Goal: Task Accomplishment & Management: Complete application form

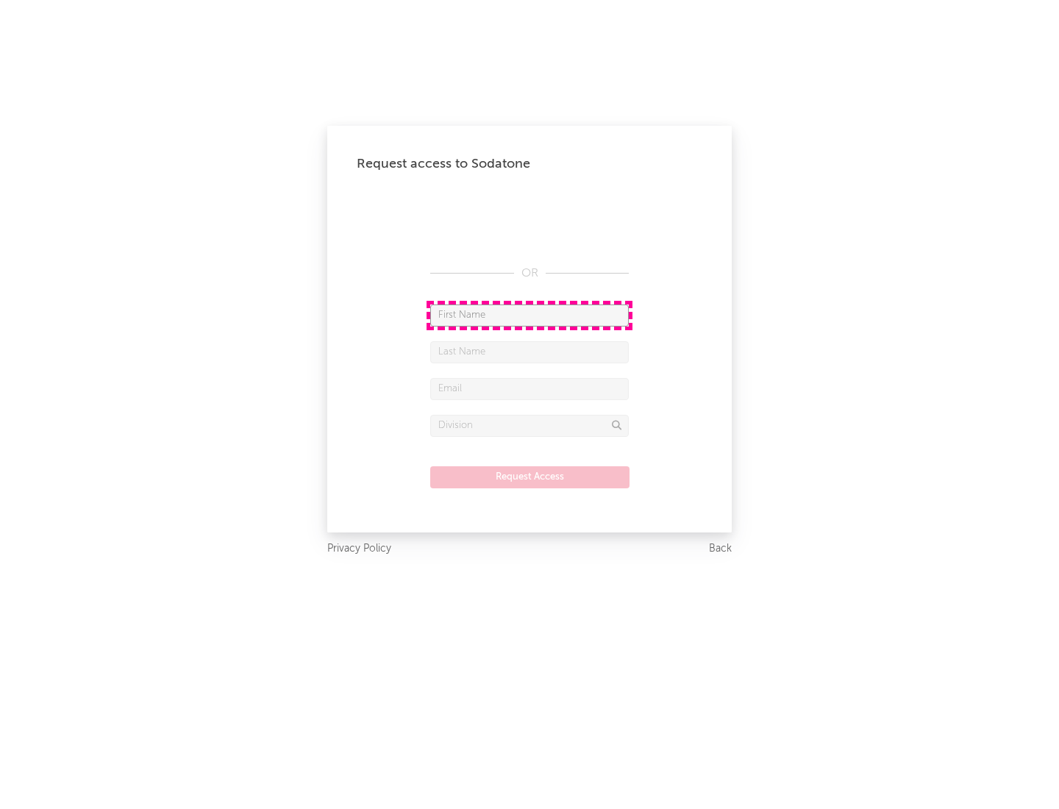
click at [529, 315] on input "text" at bounding box center [529, 315] width 199 height 22
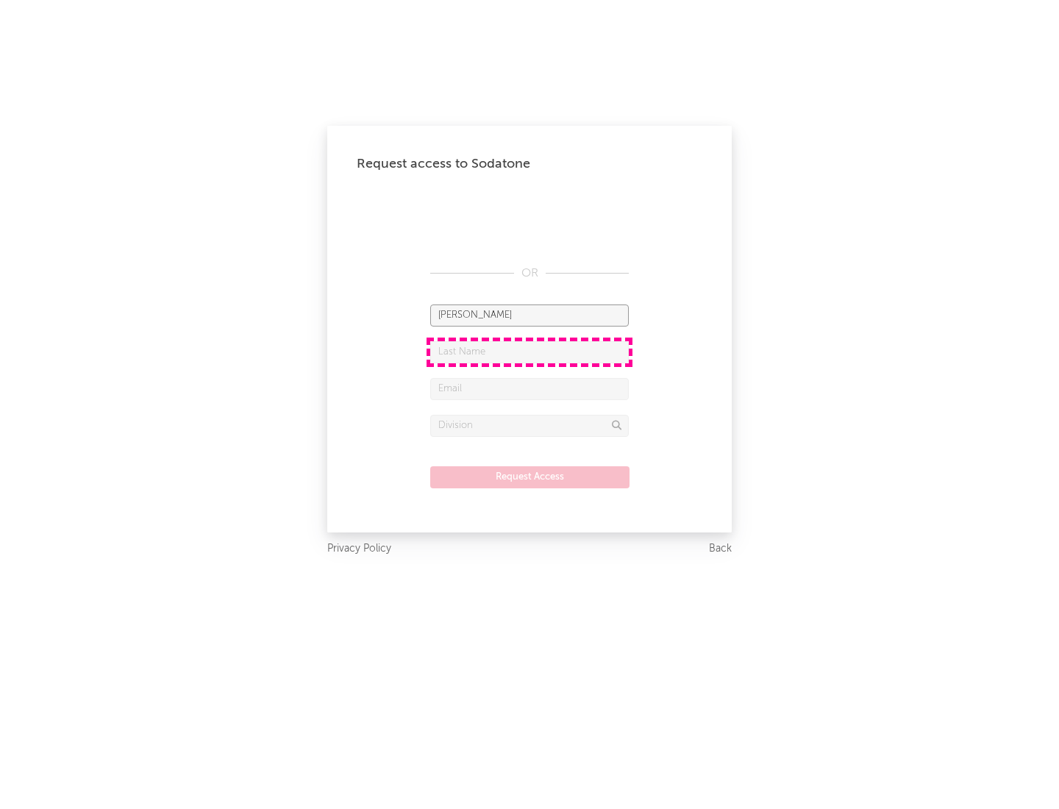
type input "[PERSON_NAME]"
click at [529, 351] on input "text" at bounding box center [529, 352] width 199 height 22
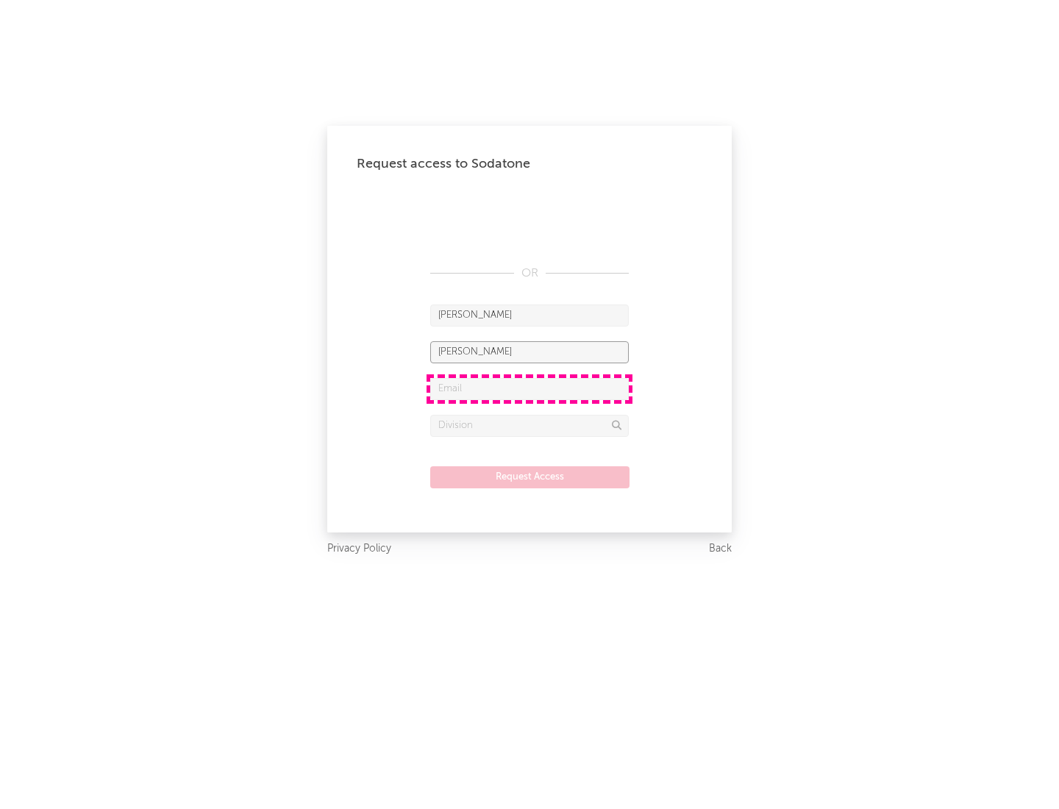
type input "[PERSON_NAME]"
click at [529, 388] on input "text" at bounding box center [529, 389] width 199 height 22
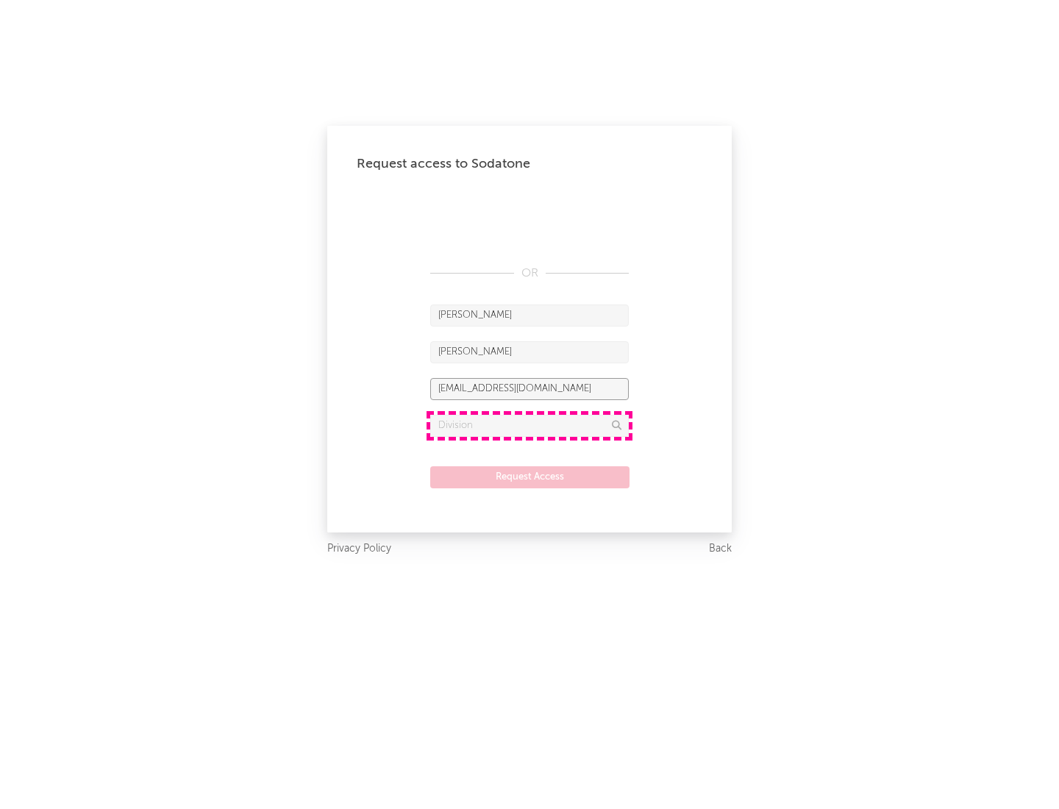
type input "[EMAIL_ADDRESS][DOMAIN_NAME]"
click at [529, 425] on input "text" at bounding box center [529, 426] width 199 height 22
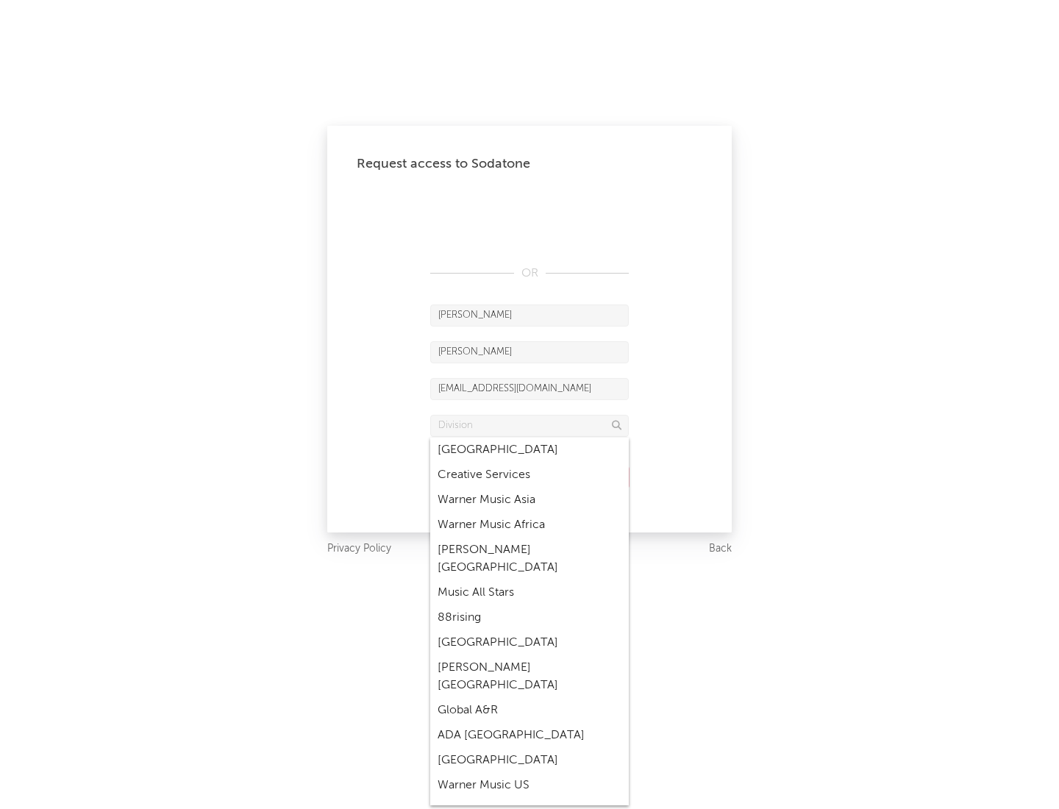
click at [529, 580] on div "Music All Stars" at bounding box center [529, 592] width 199 height 25
type input "Music All Stars"
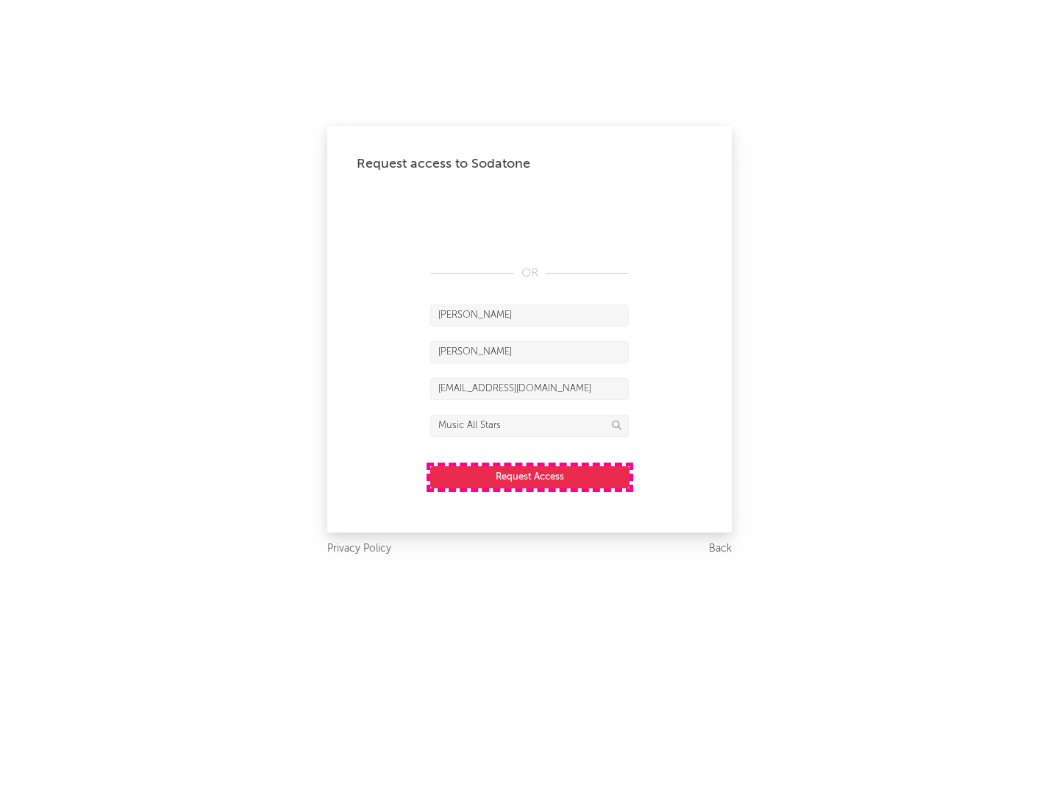
click at [529, 476] on button "Request Access" at bounding box center [529, 477] width 199 height 22
